Goal: Task Accomplishment & Management: Complete application form

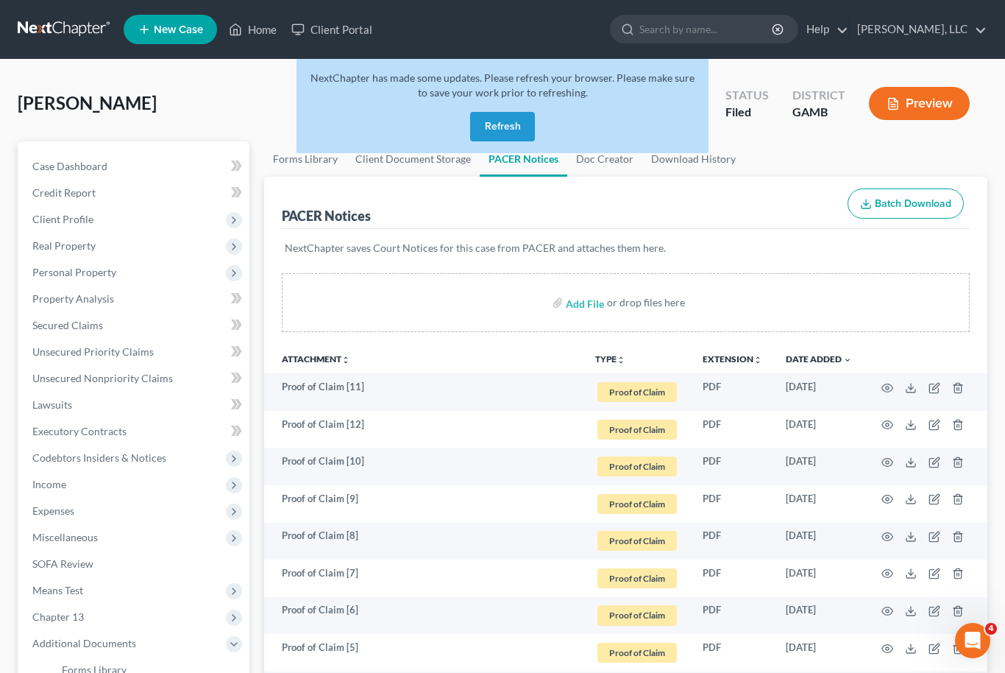
click at [515, 124] on button "Refresh" at bounding box center [502, 126] width 65 height 29
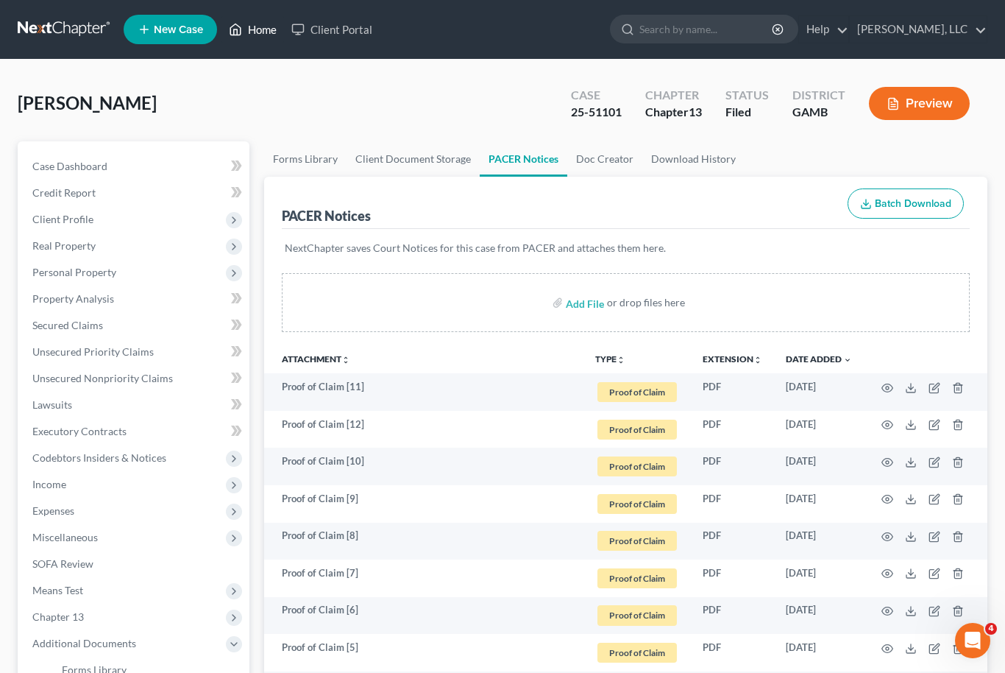
click at [248, 25] on link "Home" at bounding box center [252, 29] width 63 height 26
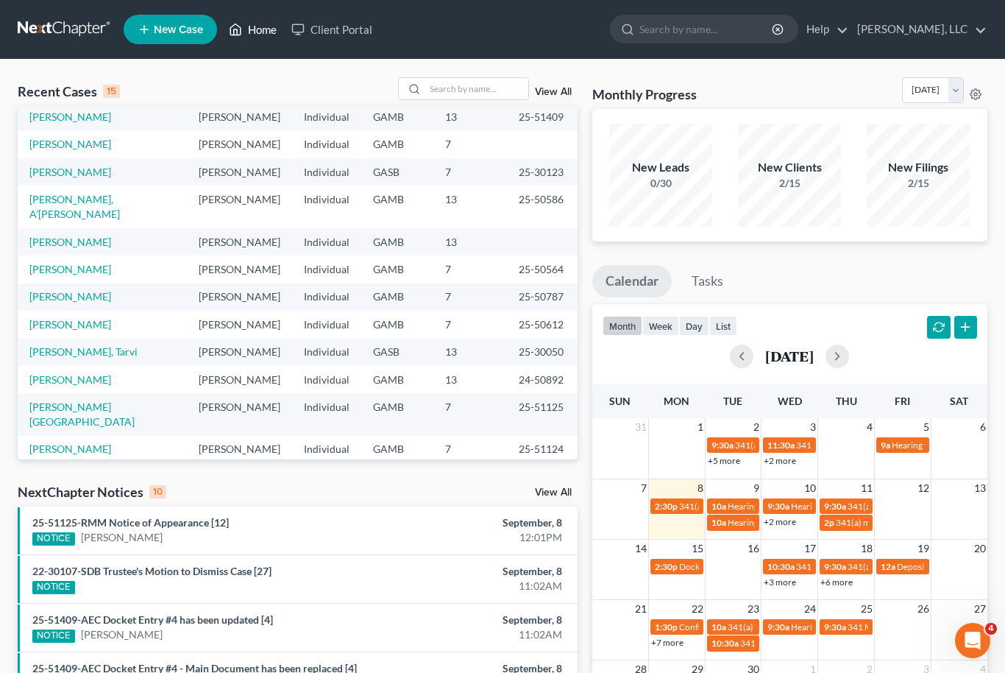
scroll to position [101, 0]
click at [121, 472] on link "Stephens, Demarco & Hurt, Brandi" at bounding box center [74, 485] width 91 height 27
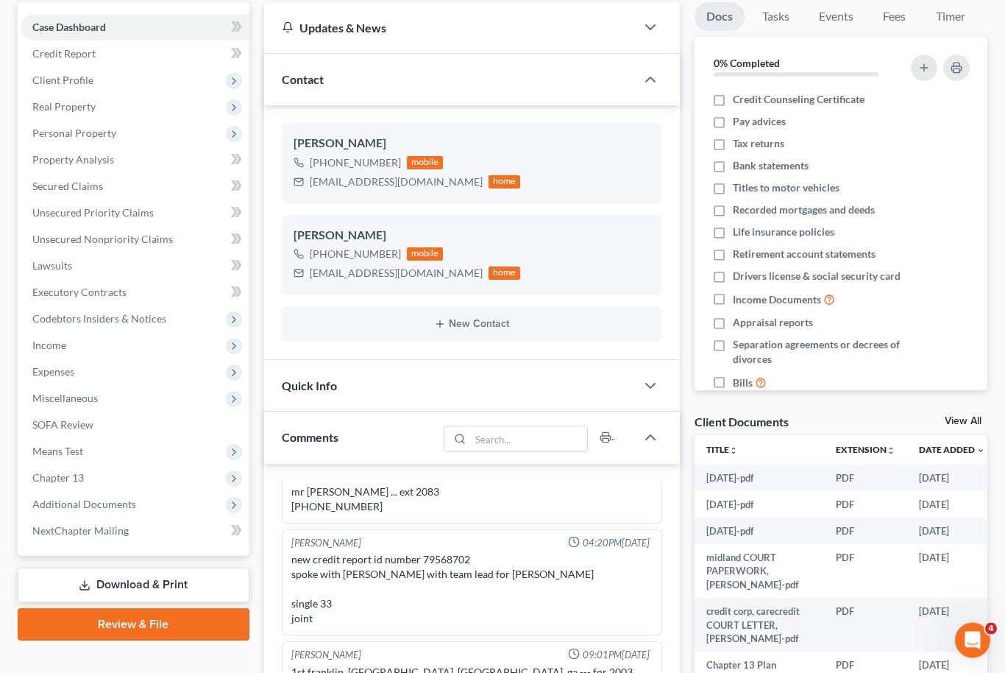
scroll to position [116, 0]
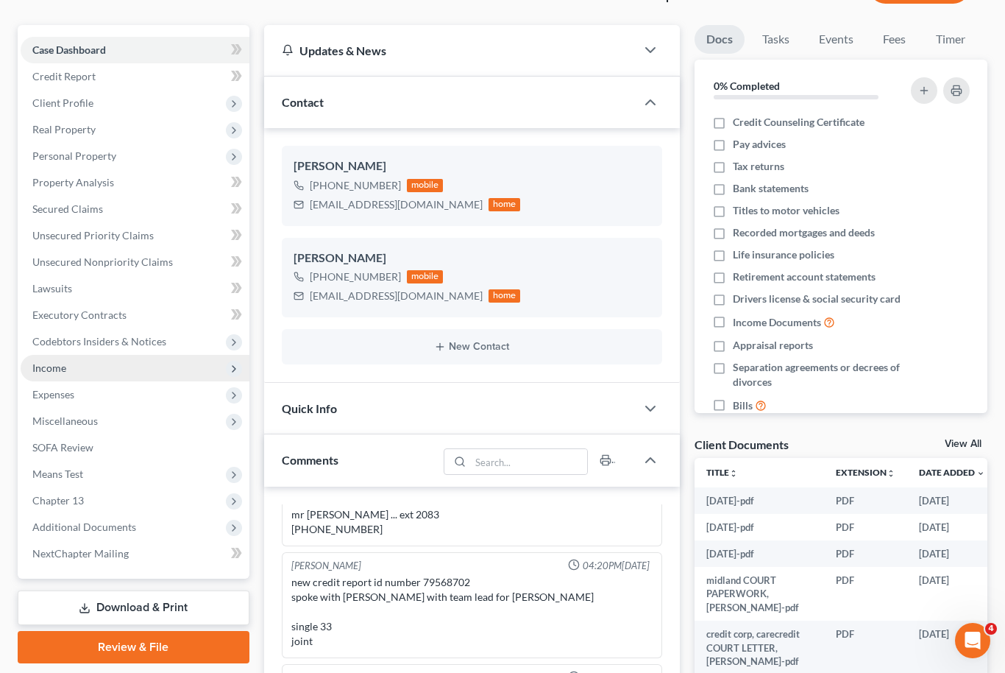
click at [68, 367] on span "Income" at bounding box center [135, 368] width 229 height 26
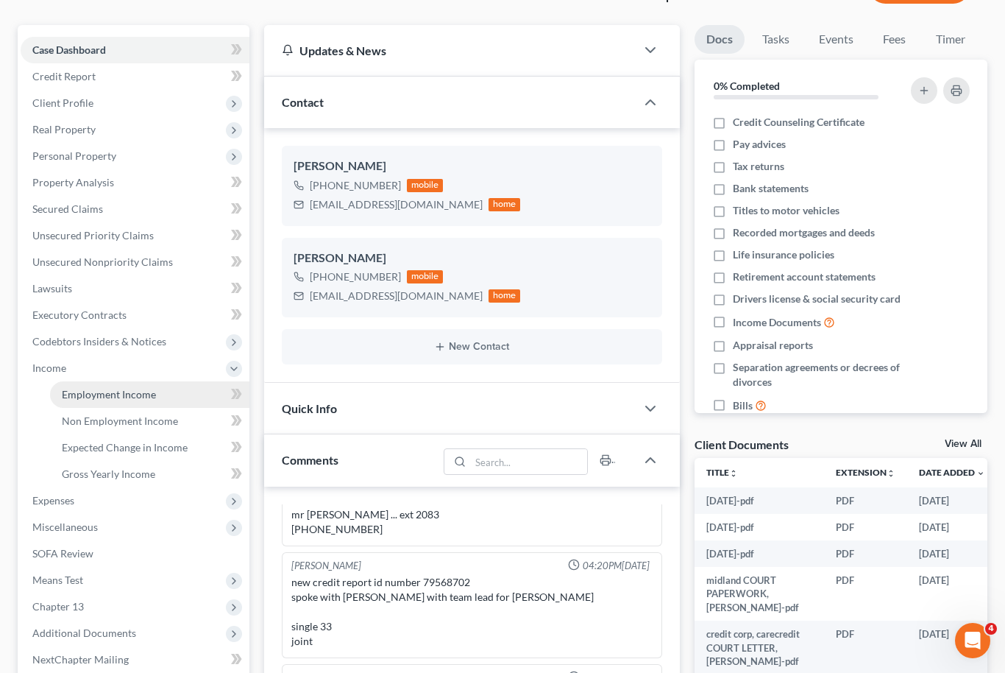
click at [138, 400] on link "Employment Income" at bounding box center [149, 394] width 199 height 26
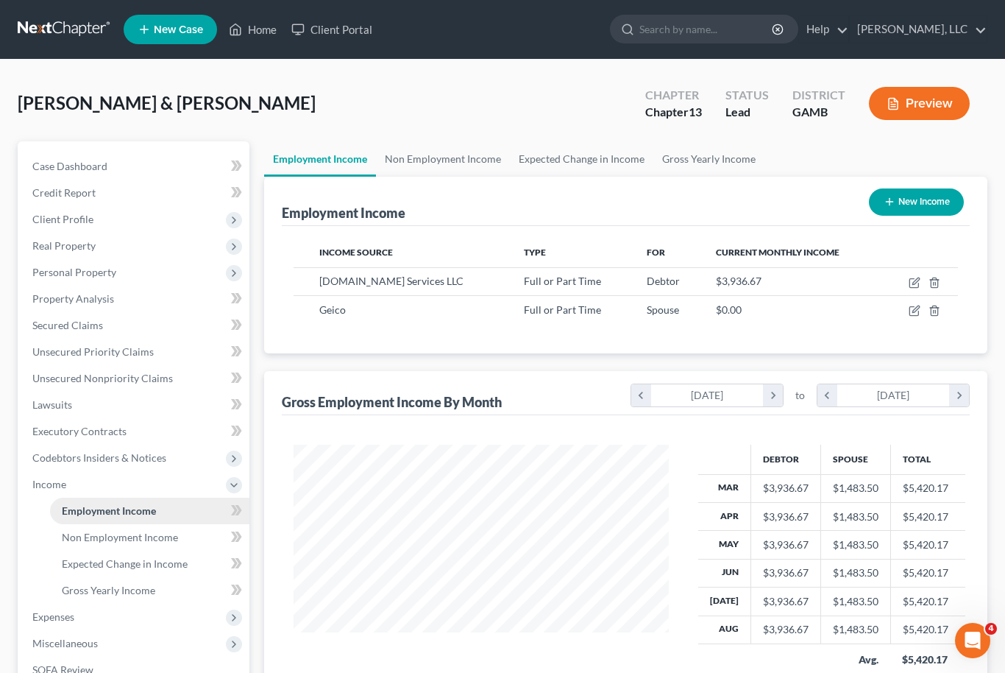
scroll to position [263, 405]
click at [918, 314] on icon "button" at bounding box center [915, 311] width 12 height 12
select select "0"
select select "8"
select select "2"
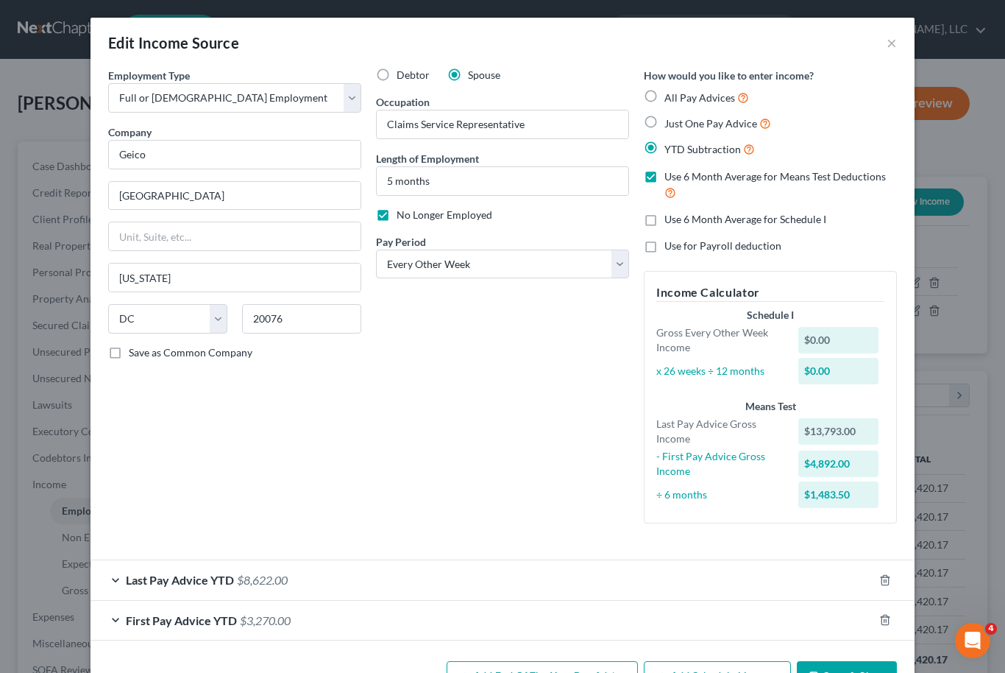
click at [863, 667] on button "Save & Close" at bounding box center [847, 676] width 100 height 31
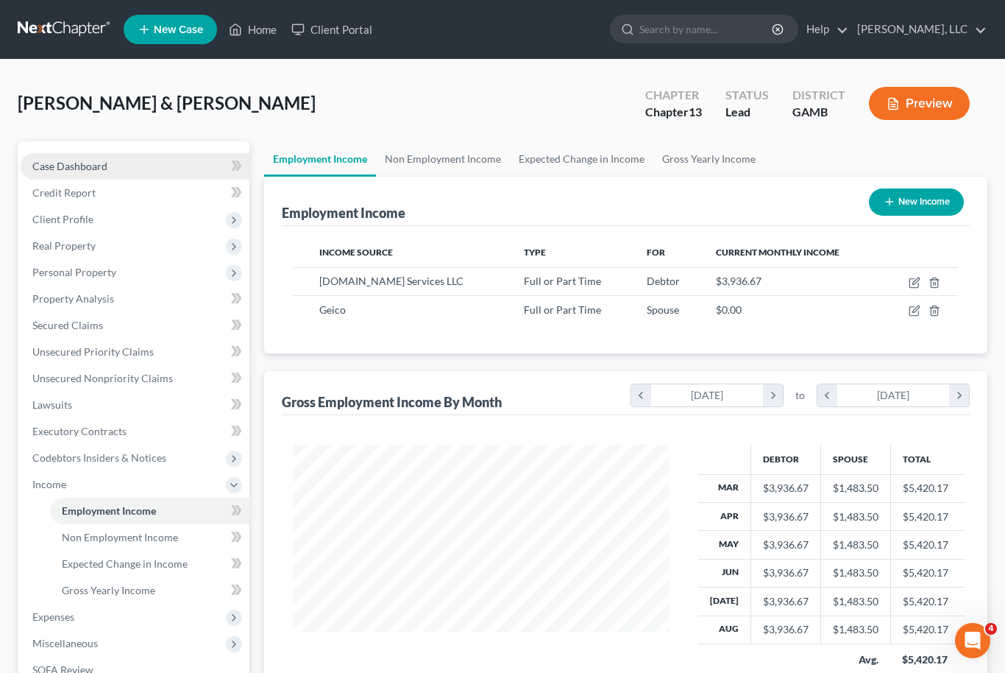
click at [91, 174] on link "Case Dashboard" at bounding box center [135, 166] width 229 height 26
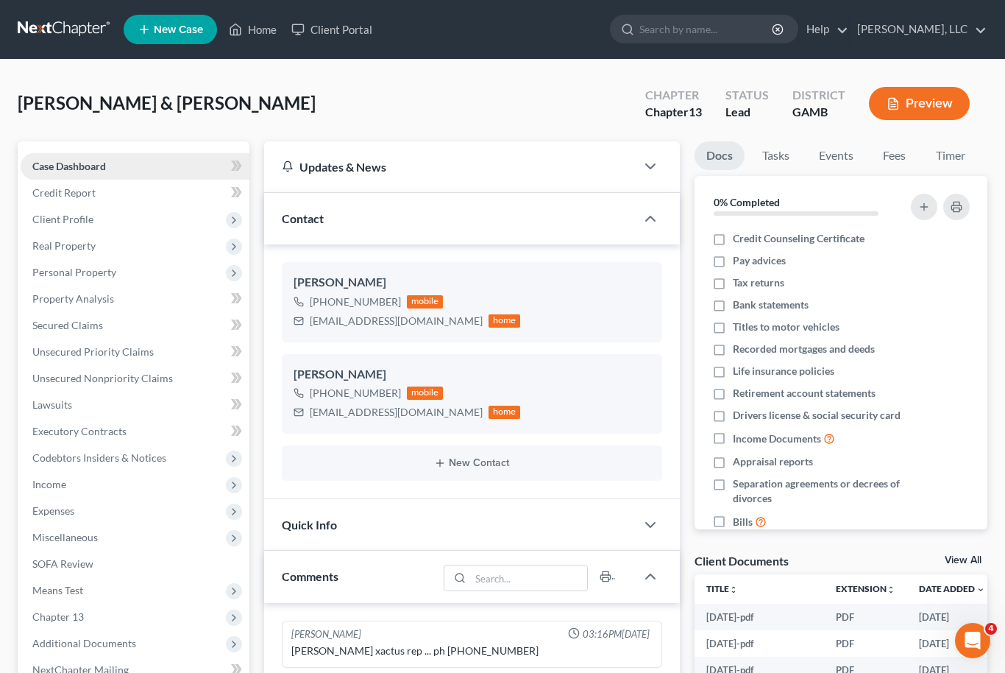
scroll to position [74, 0]
click at [965, 562] on link "View All" at bounding box center [963, 560] width 37 height 10
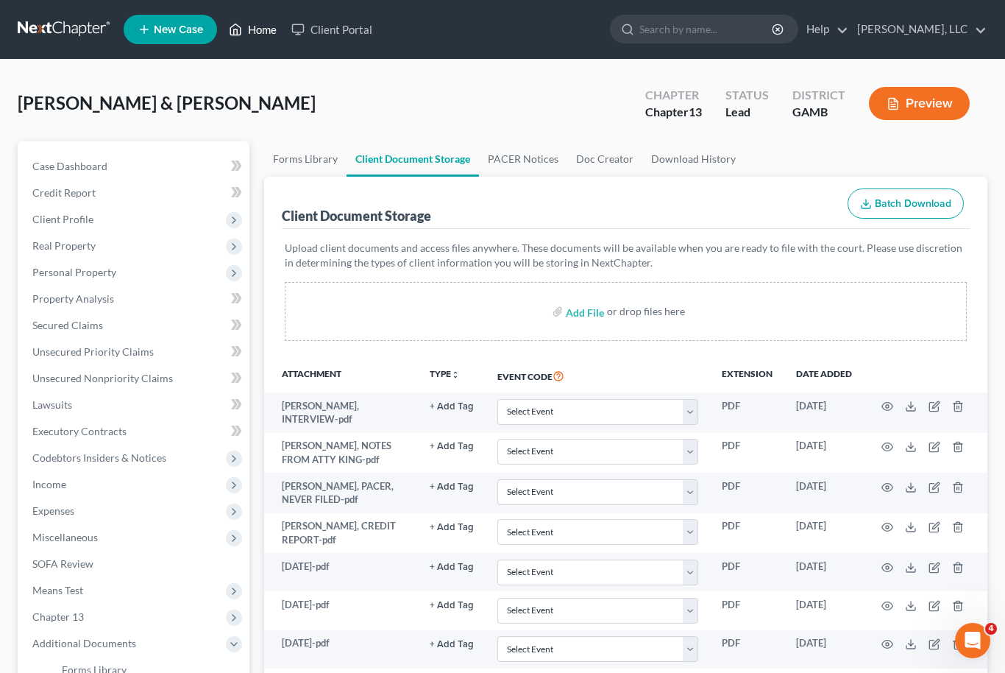
click at [240, 38] on icon at bounding box center [235, 30] width 13 height 18
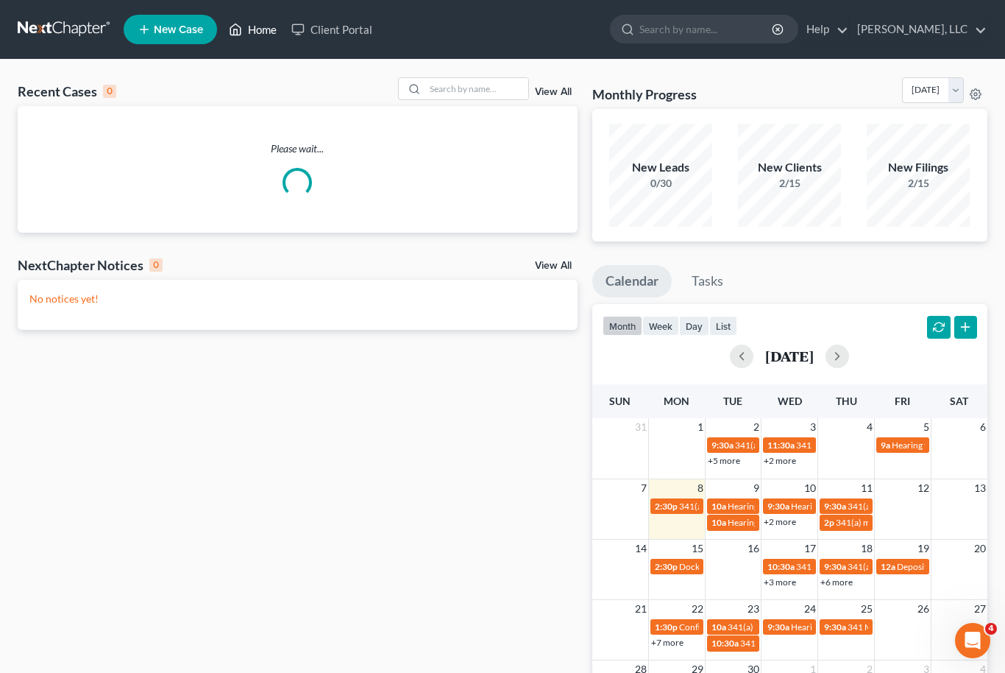
click at [256, 38] on link "Home" at bounding box center [252, 29] width 63 height 26
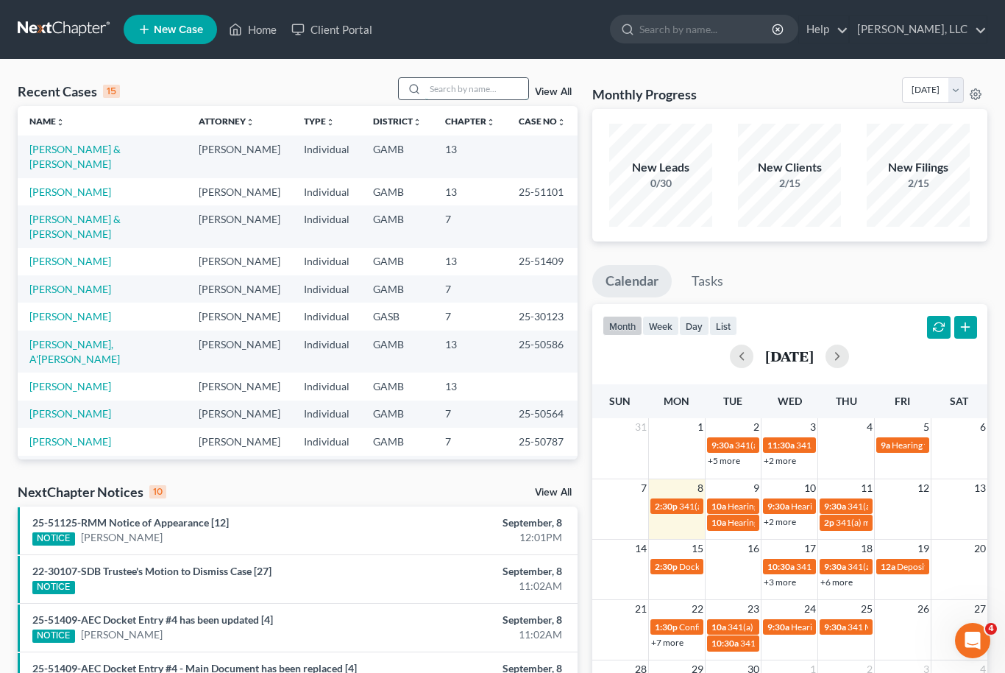
click at [471, 88] on input "search" at bounding box center [476, 88] width 103 height 21
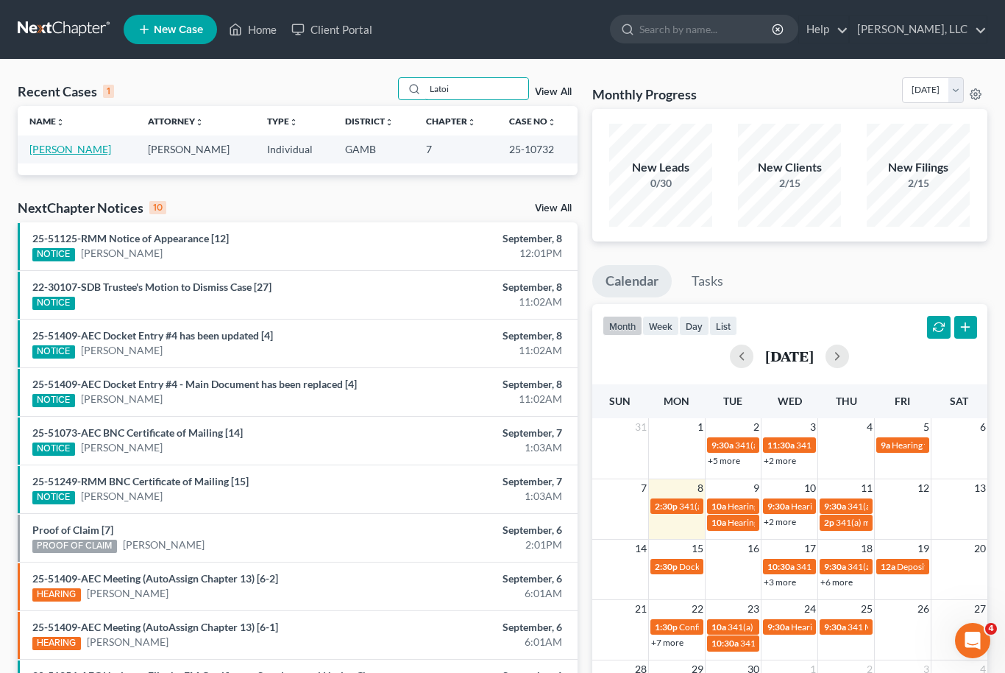
type input "Latoi"
click at [96, 145] on link "Mckever, Latoishia" at bounding box center [70, 149] width 82 height 13
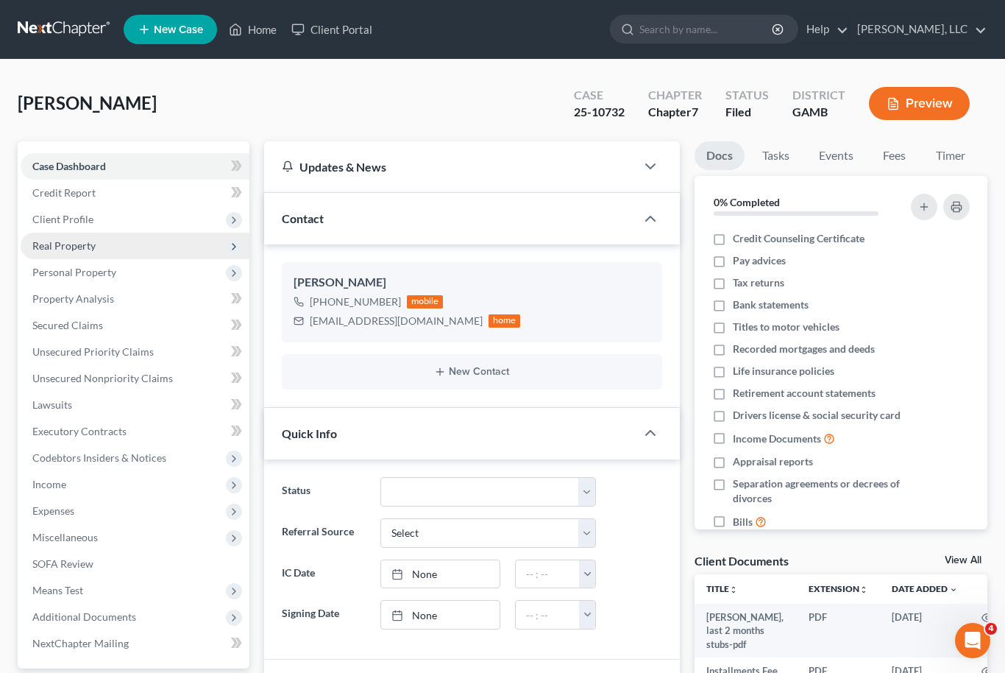
click at [91, 239] on span "Real Property" at bounding box center [63, 245] width 63 height 13
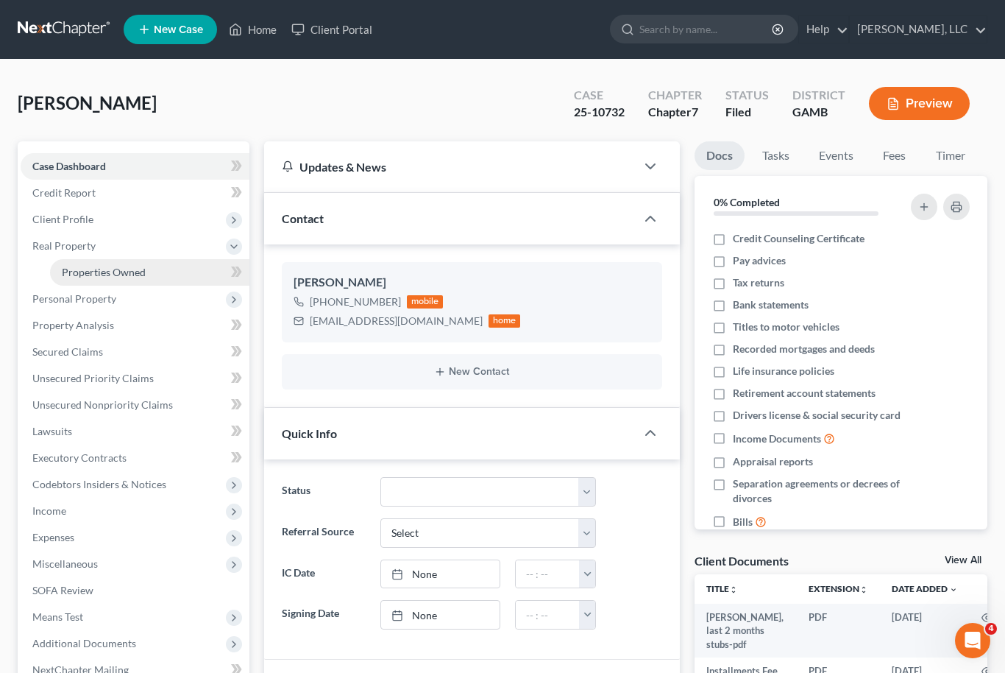
click at [114, 266] on span "Properties Owned" at bounding box center [104, 272] width 84 height 13
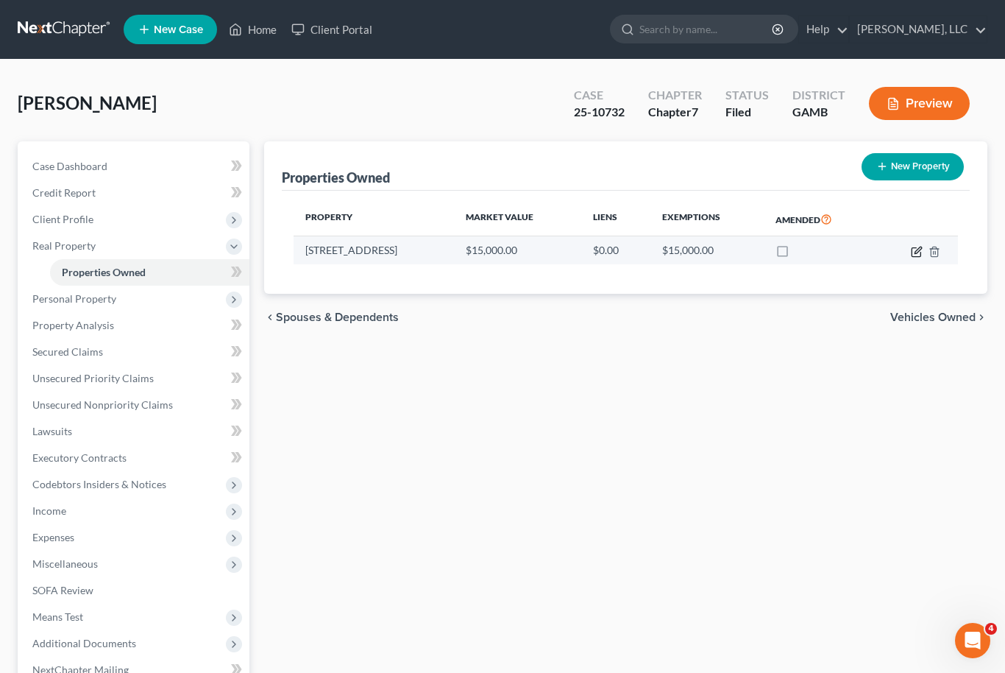
click at [918, 247] on icon "button" at bounding box center [918, 249] width 7 height 7
select select "10"
select select "0"
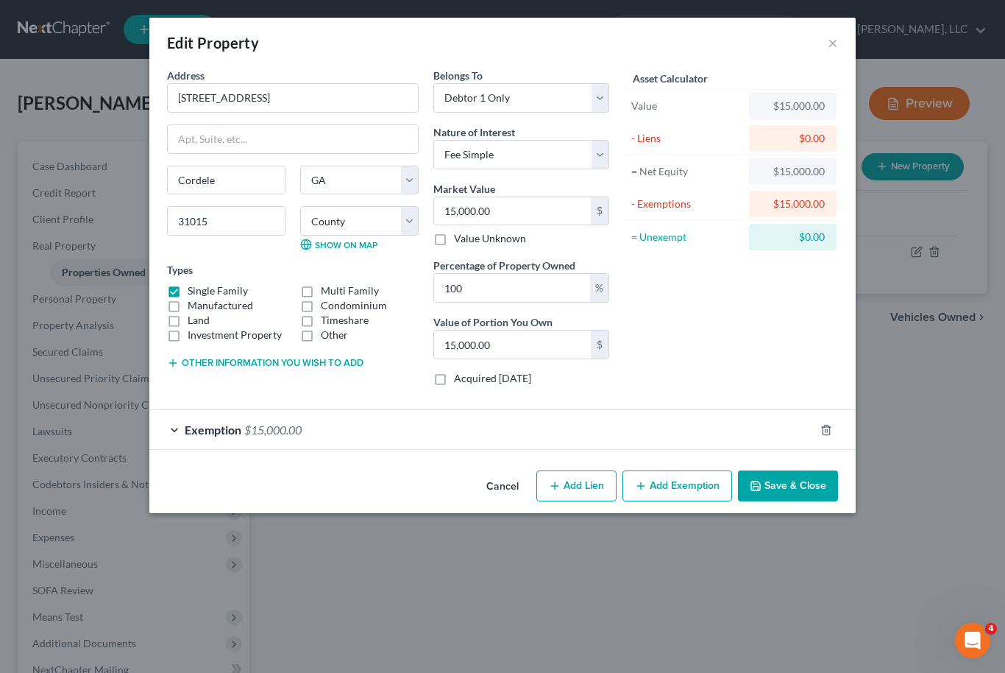
click at [810, 492] on button "Save & Close" at bounding box center [788, 485] width 100 height 31
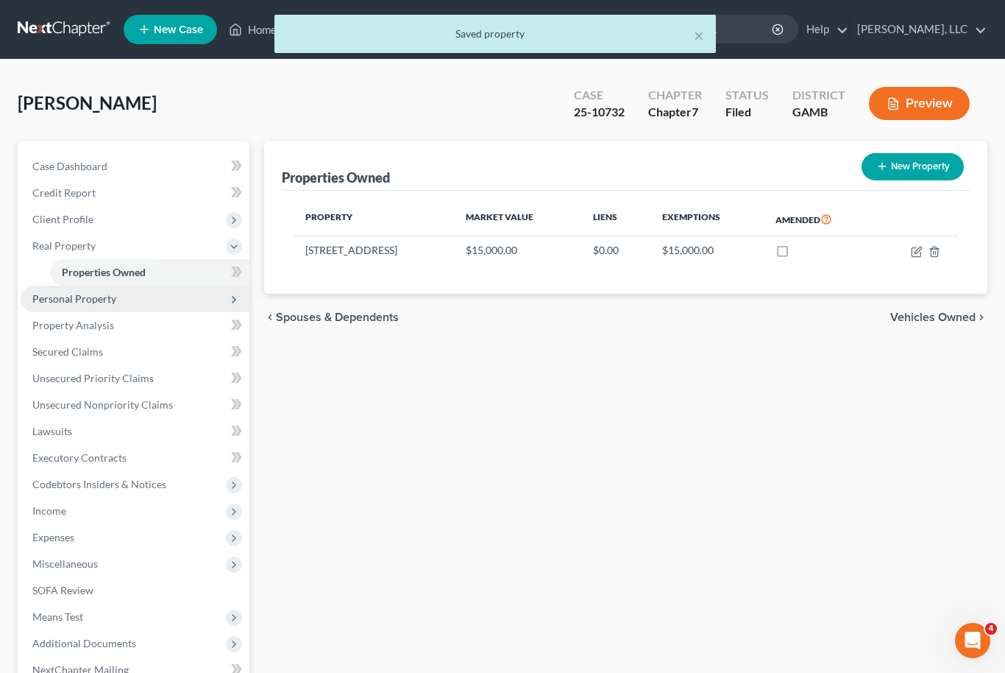
click at [98, 299] on span "Personal Property" at bounding box center [74, 298] width 84 height 13
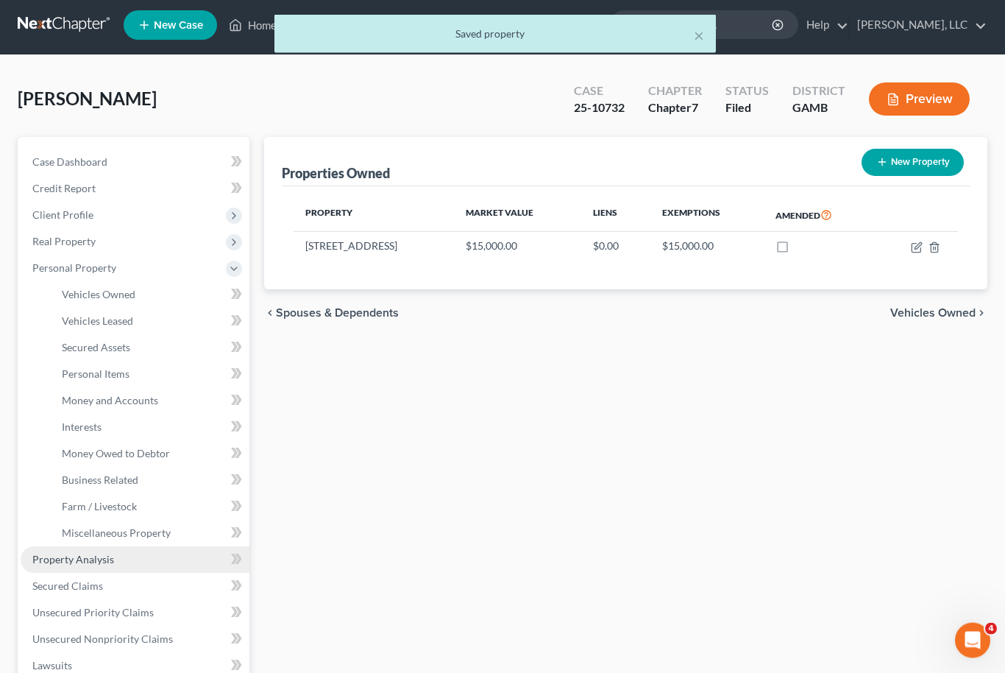
click at [106, 564] on span "Property Analysis" at bounding box center [73, 559] width 82 height 13
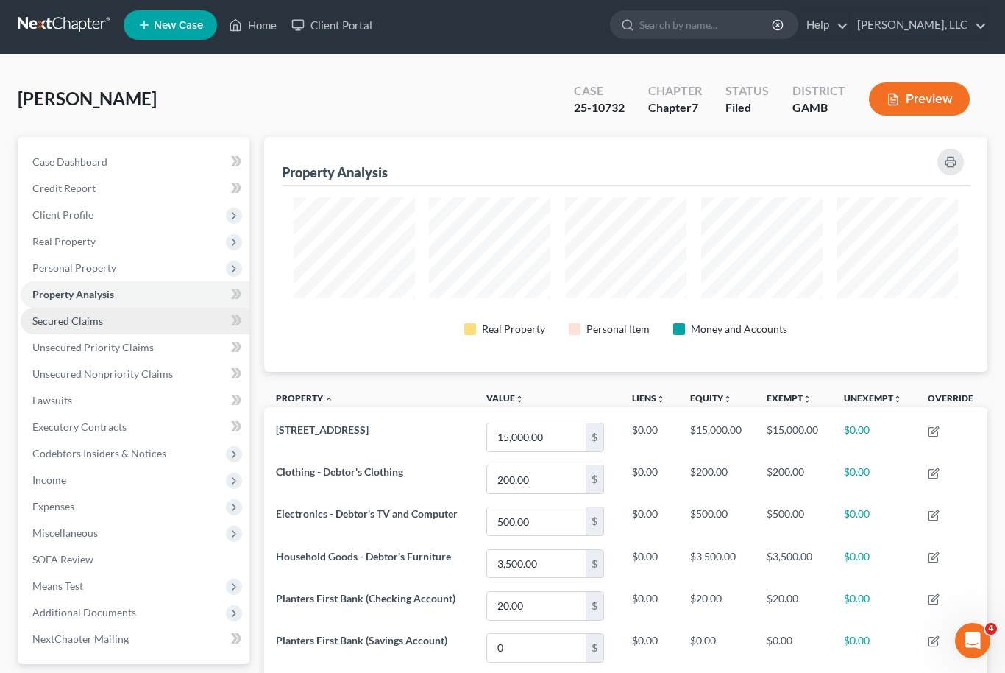
click at [114, 324] on link "Secured Claims" at bounding box center [135, 321] width 229 height 26
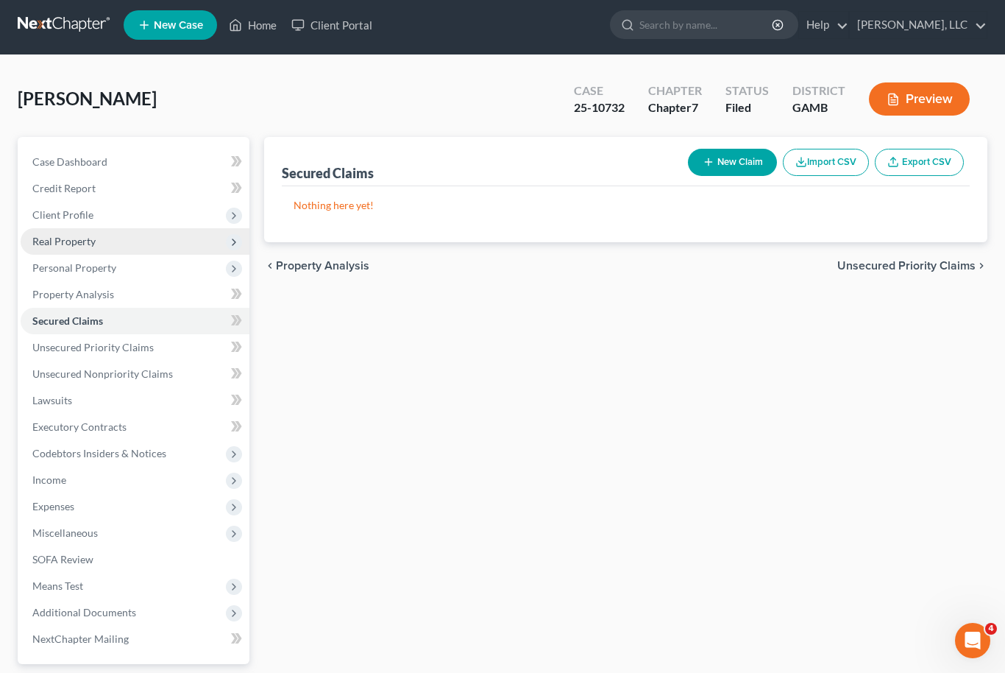
click at [91, 244] on span "Real Property" at bounding box center [63, 241] width 63 height 13
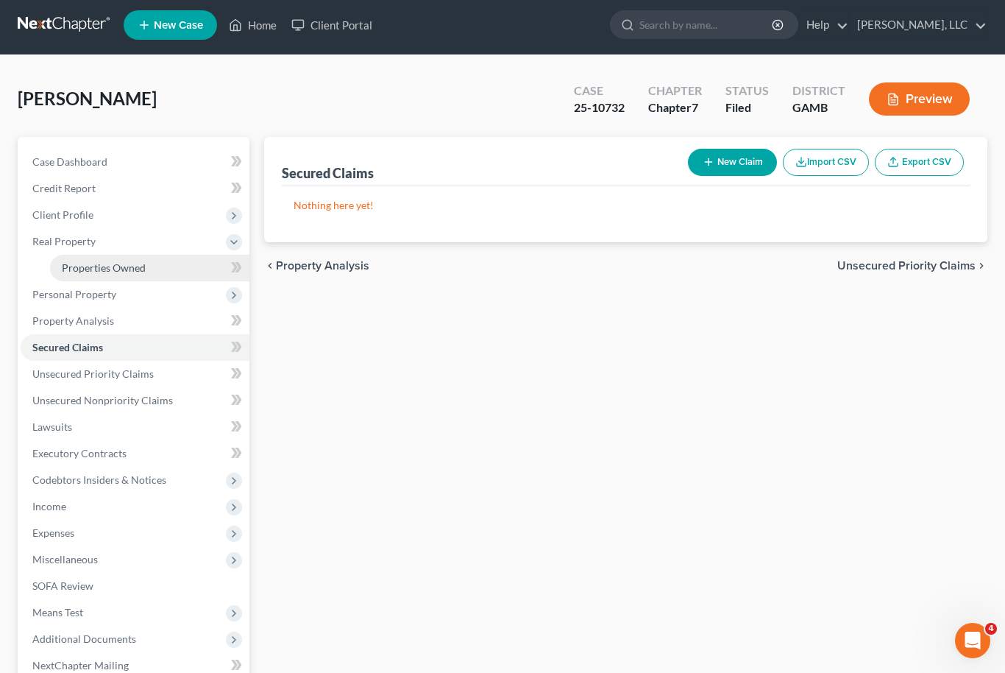
click at [123, 264] on span "Properties Owned" at bounding box center [104, 267] width 84 height 13
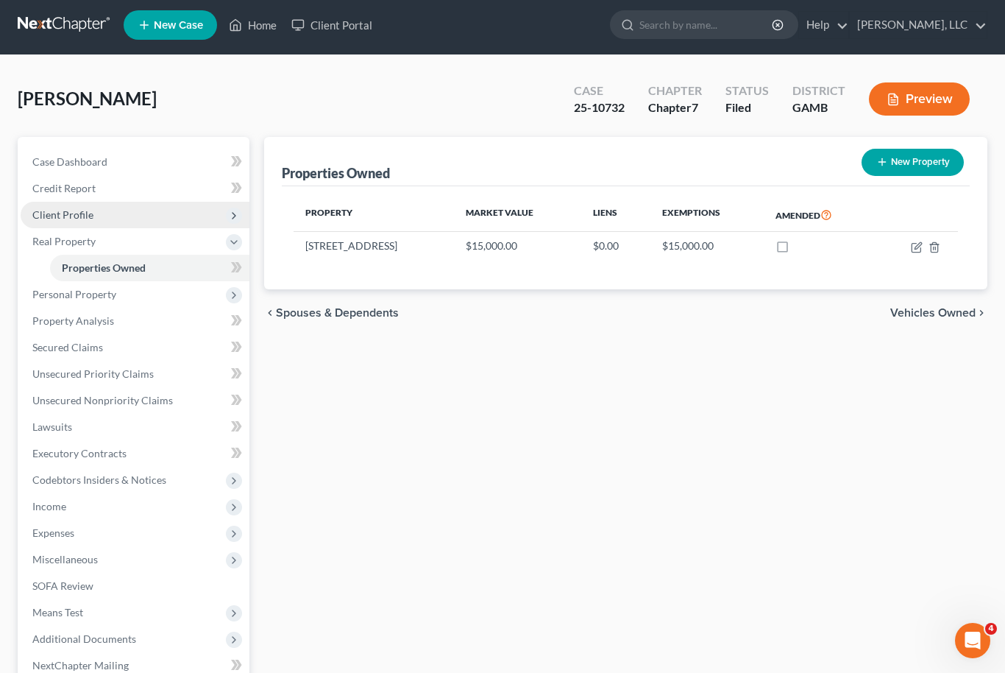
click at [92, 213] on span "Client Profile" at bounding box center [135, 215] width 229 height 26
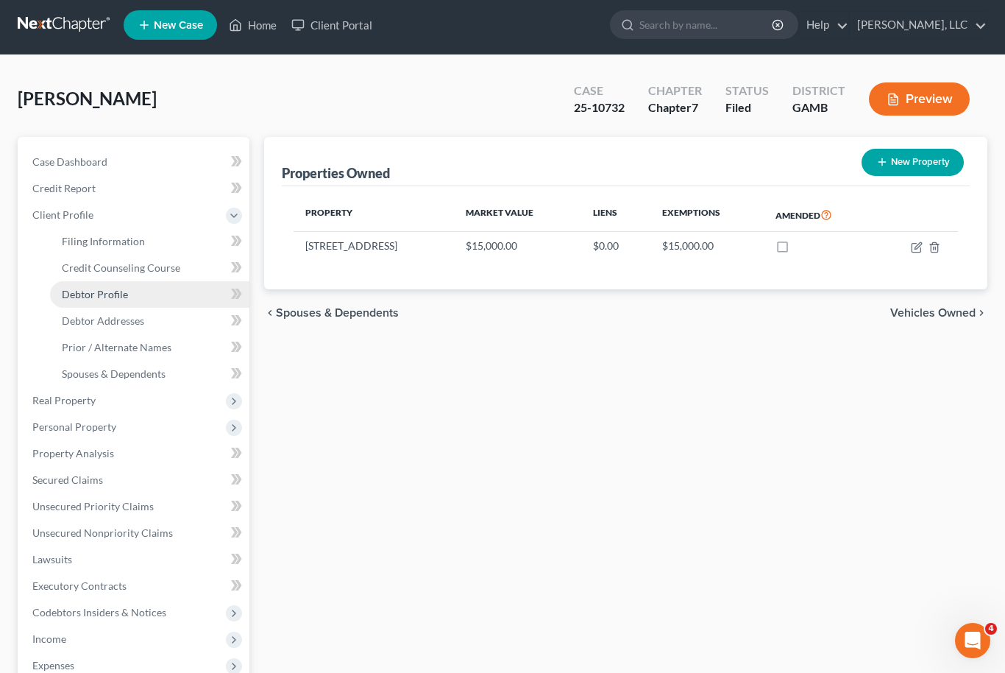
click at [118, 285] on link "Debtor Profile" at bounding box center [149, 294] width 199 height 26
select select "0"
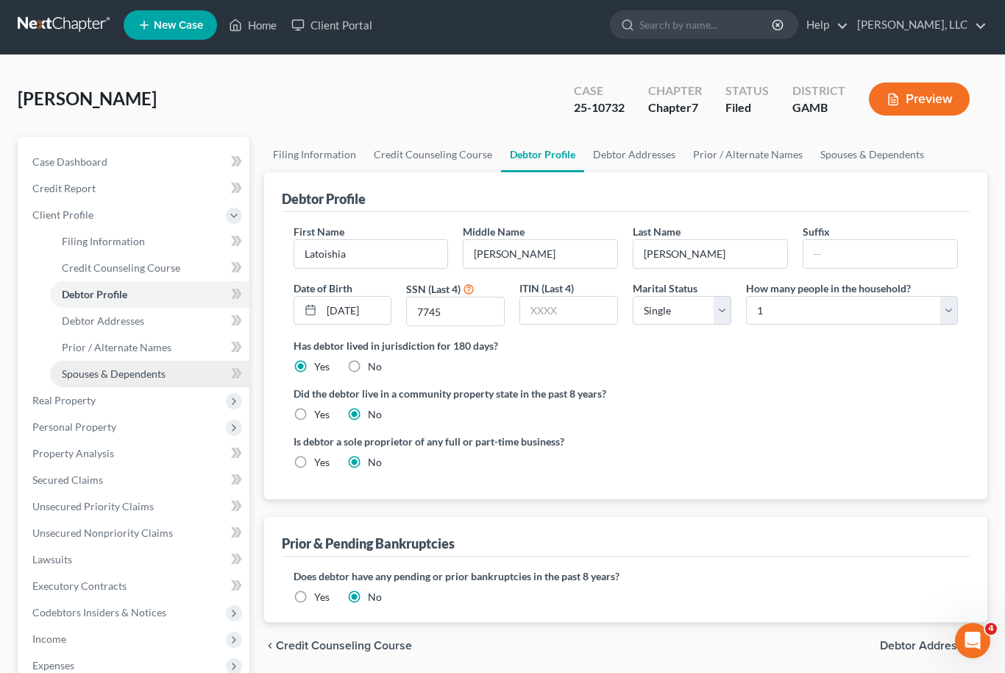
click at [131, 372] on span "Spouses & Dependents" at bounding box center [114, 373] width 104 height 13
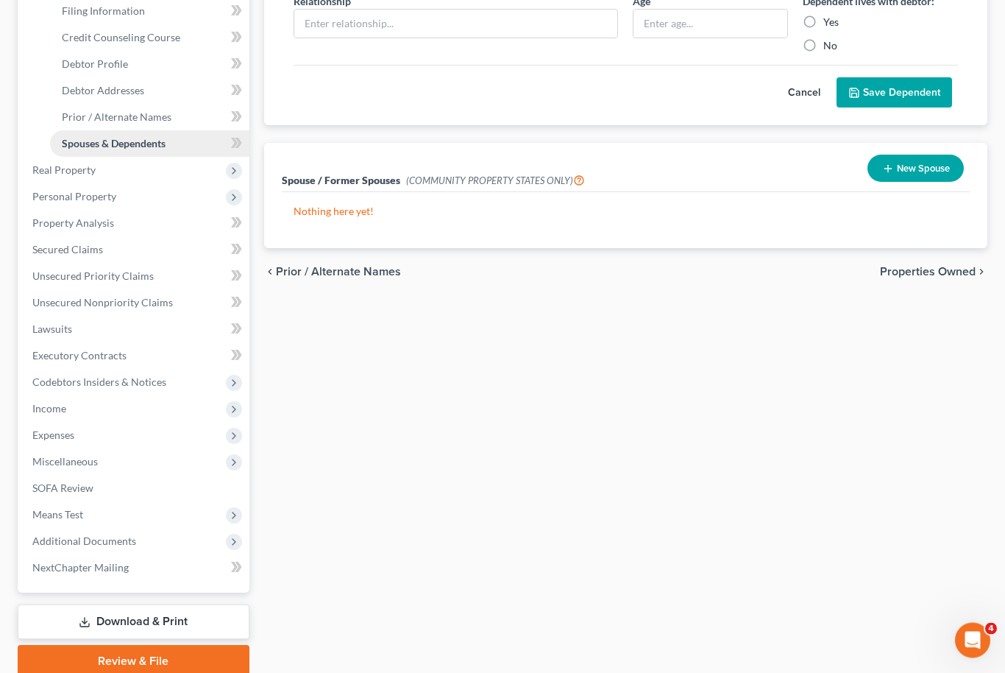
scroll to position [246, 0]
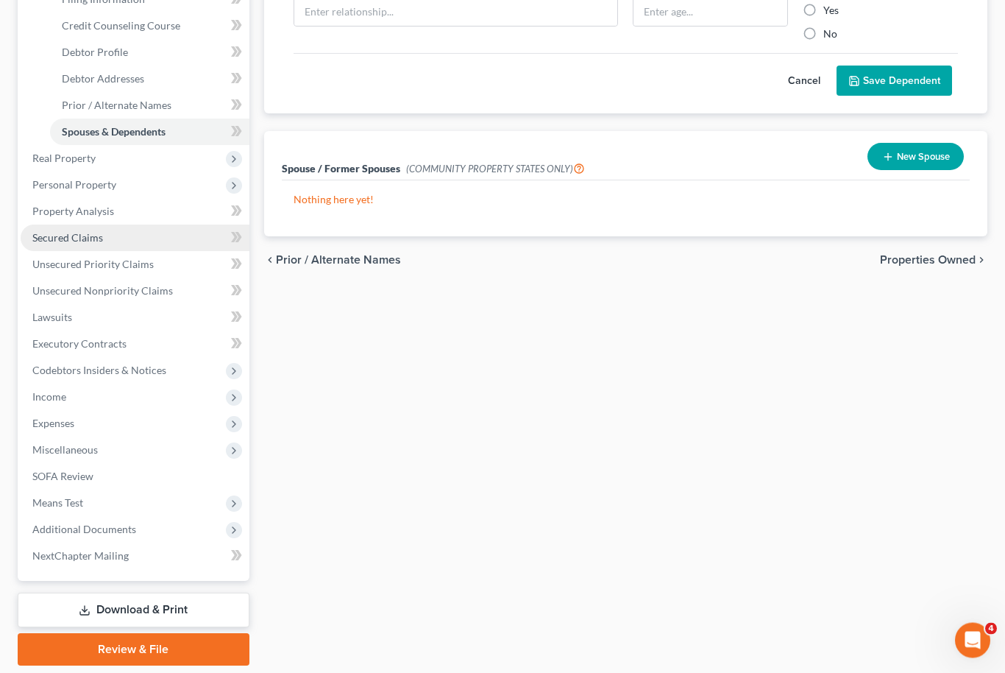
click at [128, 240] on link "Secured Claims" at bounding box center [135, 238] width 229 height 26
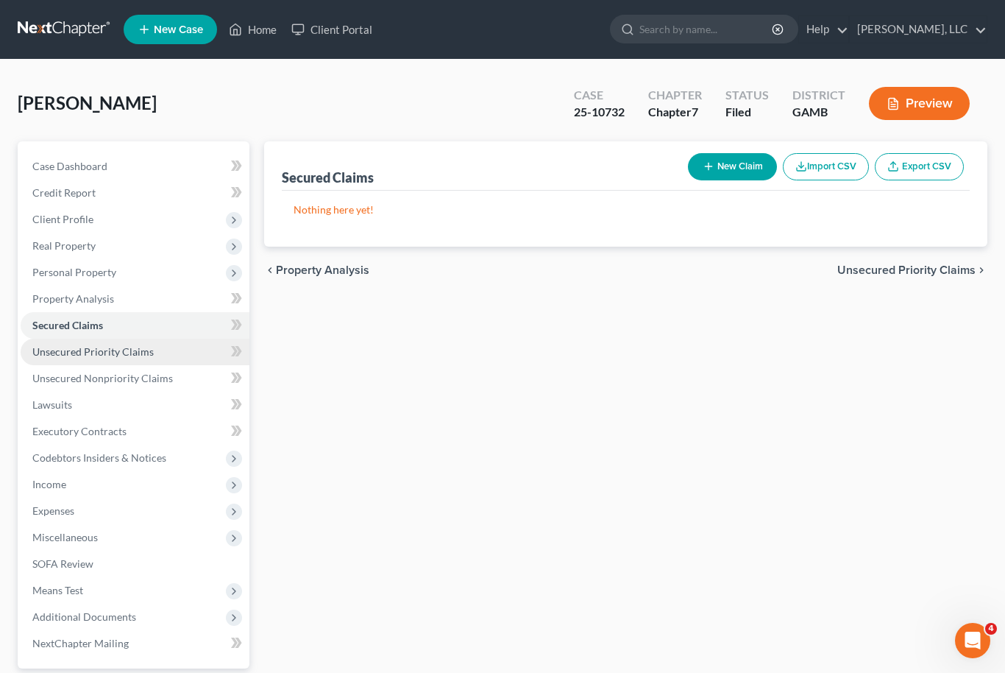
click at [123, 341] on link "Unsecured Priority Claims" at bounding box center [135, 351] width 229 height 26
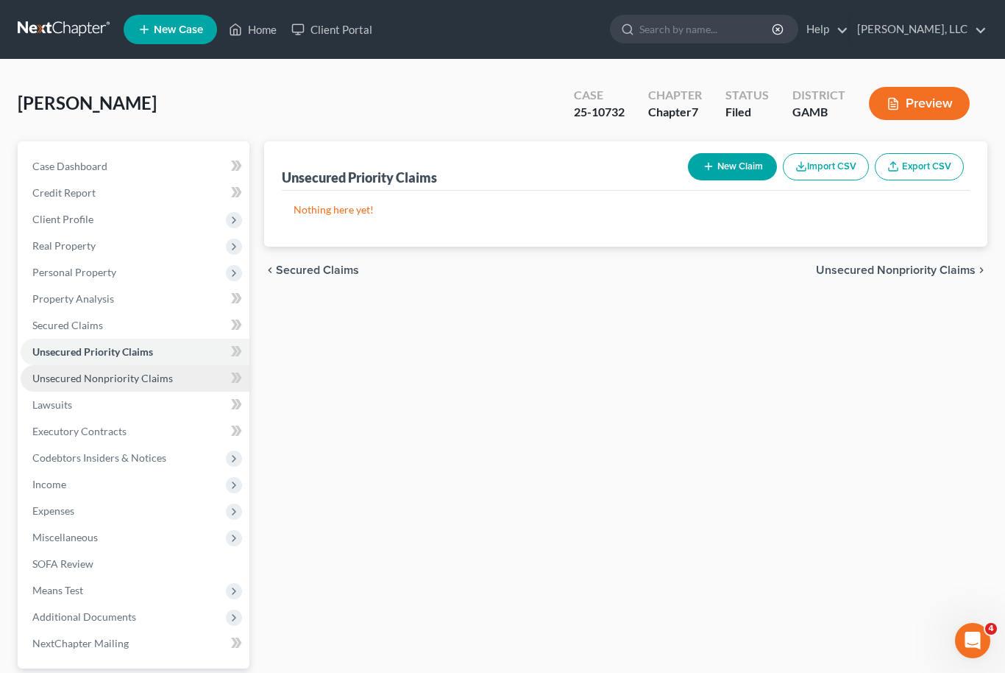
click at [143, 386] on link "Unsecured Nonpriority Claims" at bounding box center [135, 378] width 229 height 26
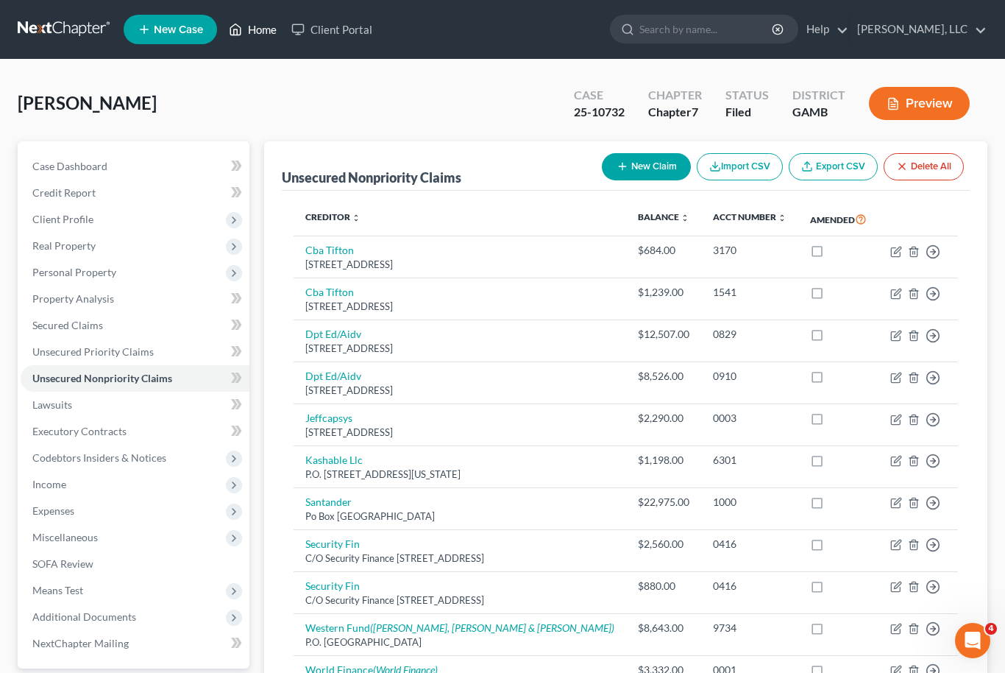
click at [271, 35] on link "Home" at bounding box center [252, 29] width 63 height 26
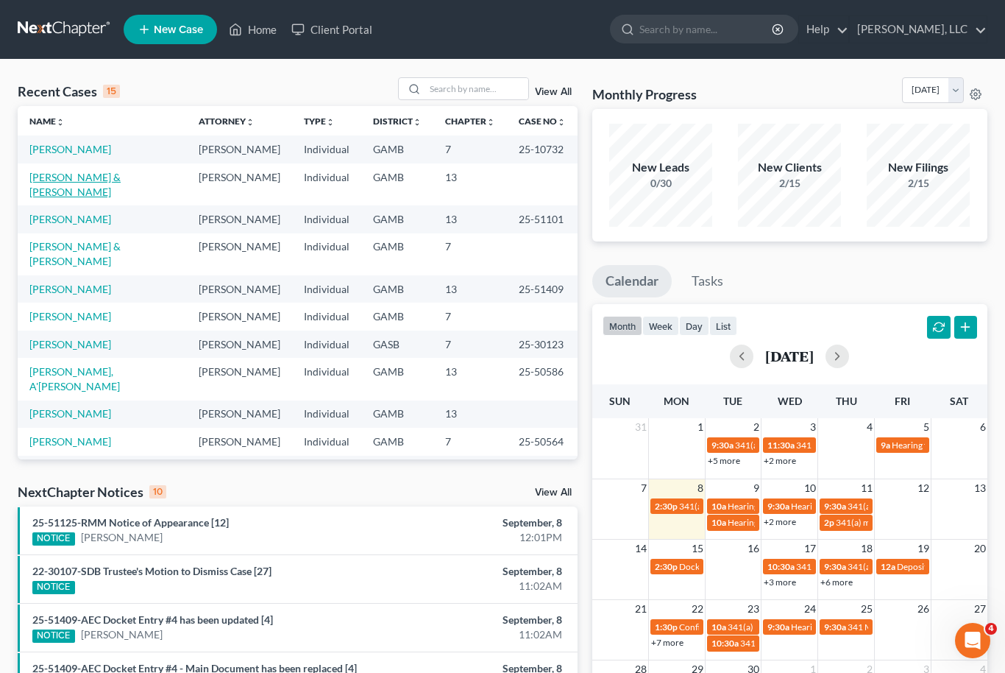
click at [121, 181] on link "Stephens, Demarco & Hurt, Brandi" at bounding box center [74, 184] width 91 height 27
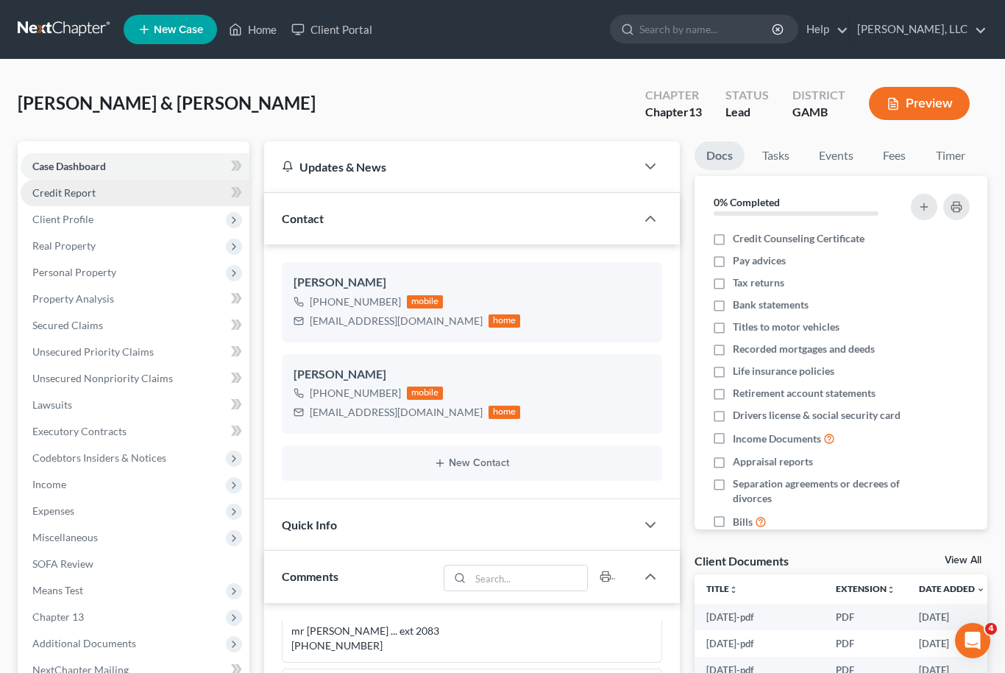
click at [120, 196] on link "Credit Report" at bounding box center [135, 193] width 229 height 26
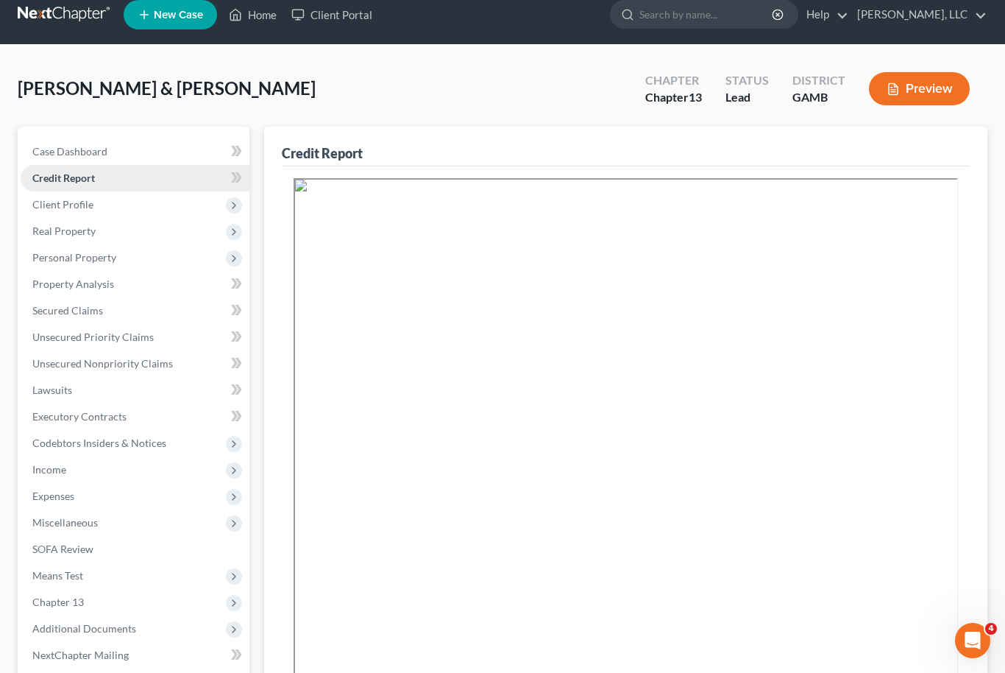
scroll to position [16, 0]
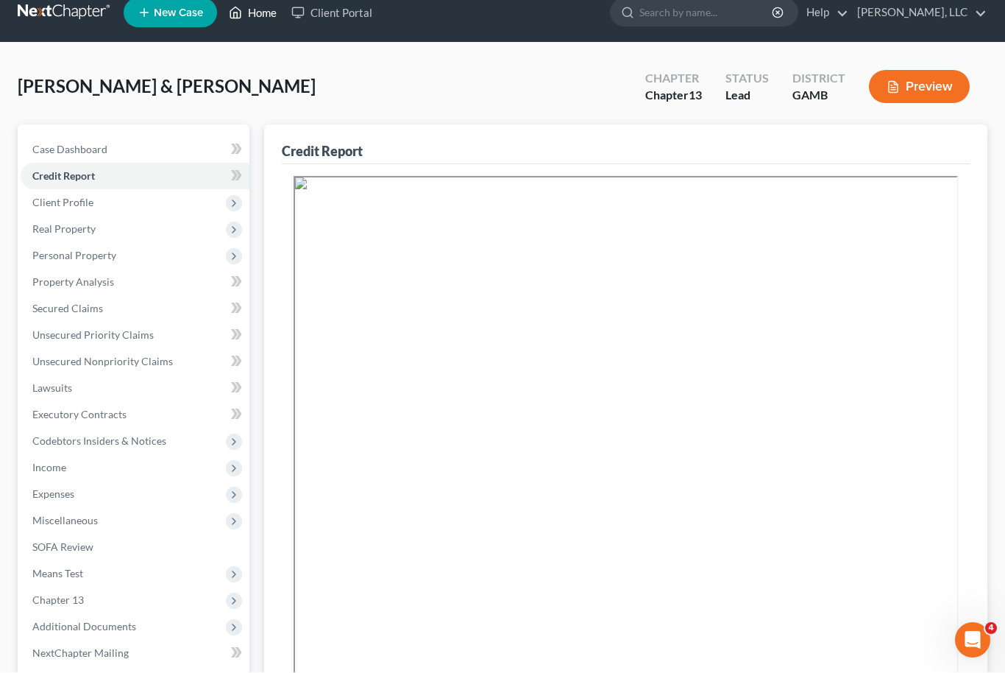
click at [261, 16] on link "Home" at bounding box center [252, 13] width 63 height 26
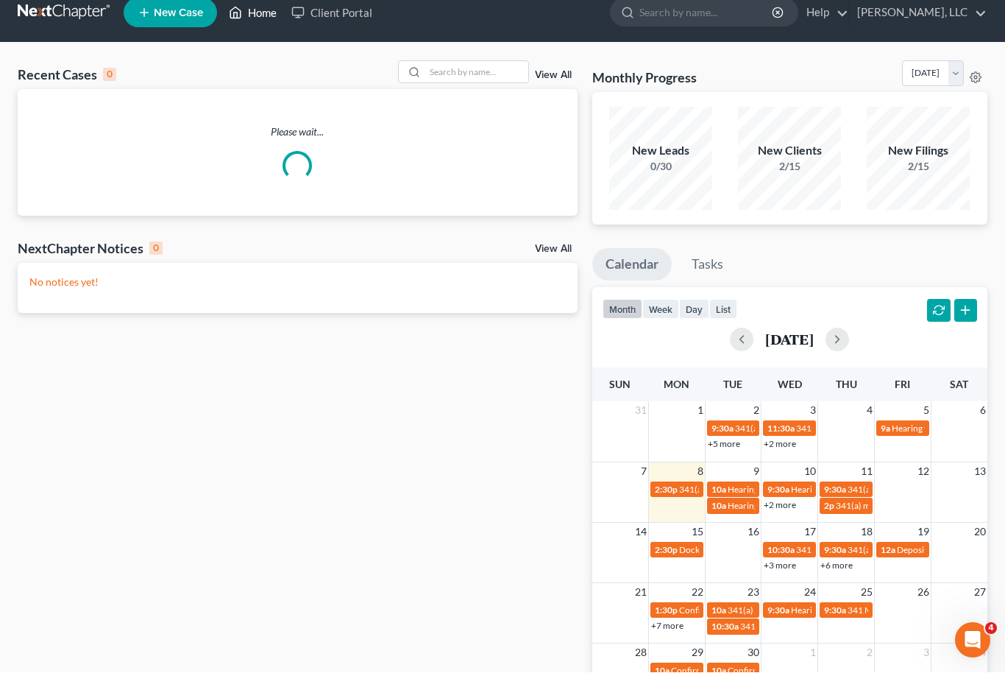
scroll to position [17, 0]
